Goal: Transaction & Acquisition: Purchase product/service

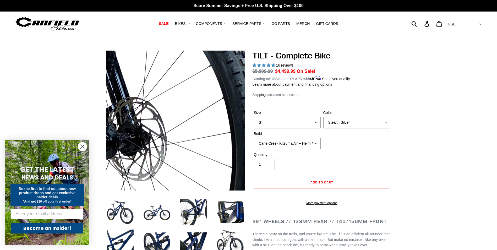
select select "Stealth Silver"
select select "highest-rating"
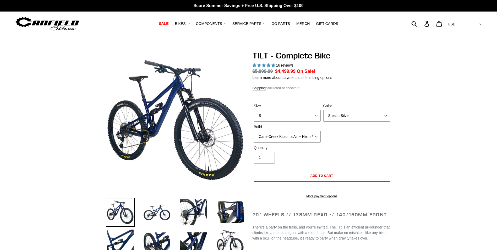
select select "highest-rating"
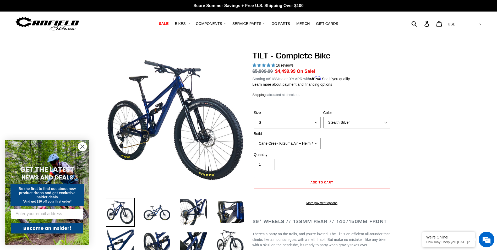
click at [348, 114] on div "Color Pearl Night Blue Stealth Silver Raw" at bounding box center [356, 119] width 69 height 18
drag, startPoint x: 348, startPoint y: 114, endPoint x: 307, endPoint y: 123, distance: 42.2
click at [307, 123] on select "S M L" at bounding box center [287, 123] width 67 height 12
select select "M"
click at [254, 117] on select "S M L" at bounding box center [287, 123] width 67 height 12
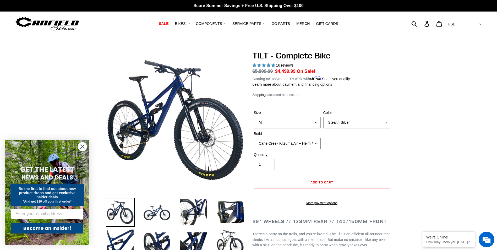
click at [304, 144] on select "Cane Creek Kitsuma Air + Helm MKII 140 + SRAM GX Cane Creek Kitsuma Air + Helm …" at bounding box center [287, 144] width 67 height 12
select select "Fox Float X + 36 SL Factory Grip X 140 + SRAM XO"
click at [254, 138] on select "Cane Creek Kitsuma Air + Helm MKII 140 + SRAM GX Cane Creek Kitsuma Air + Helm …" at bounding box center [287, 144] width 67 height 12
click at [359, 120] on select "Pearl Night Blue Stealth Silver Raw" at bounding box center [356, 123] width 67 height 12
click at [323, 117] on select "Pearl Night Blue Stealth Silver Raw" at bounding box center [356, 123] width 67 height 12
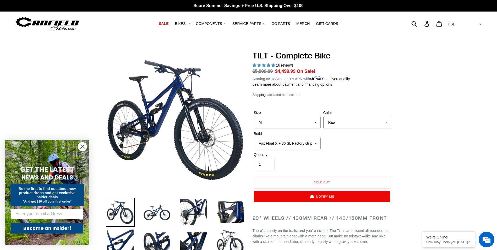
click at [349, 123] on select "Pearl Night Blue Stealth Silver Raw" at bounding box center [356, 123] width 67 height 12
select select "Stealth Silver"
click at [323, 117] on select "Pearl Night Blue Stealth Silver Raw" at bounding box center [356, 123] width 67 height 12
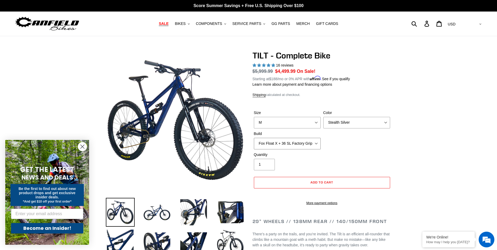
click at [313, 146] on select "Cane Creek Kitsuma Air + Helm MKII 140 + SRAM GX Cane Creek Kitsuma Air + Helm …" at bounding box center [287, 144] width 67 height 12
click at [348, 136] on div "Size S M L Color Pearl Night Blue Stealth Silver Raw Build Cane Creek Kitsuma A…" at bounding box center [321, 131] width 139 height 42
click at [296, 26] on span "MERCH" at bounding box center [302, 23] width 13 height 4
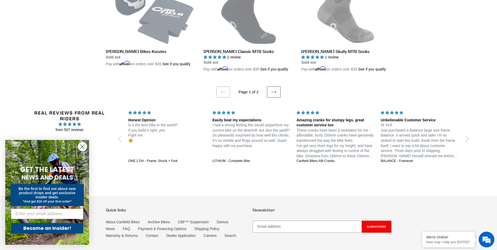
scroll to position [1145, 0]
